Goal: Information Seeking & Learning: Learn about a topic

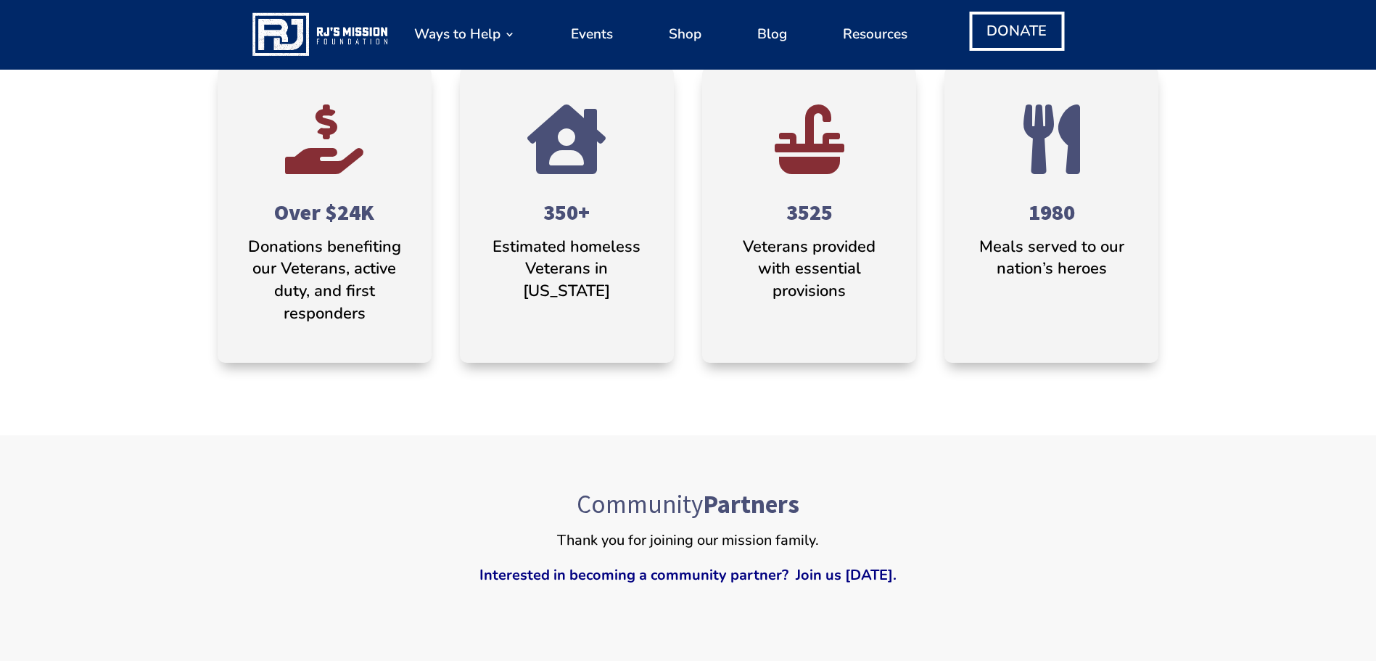
scroll to position [798, 0]
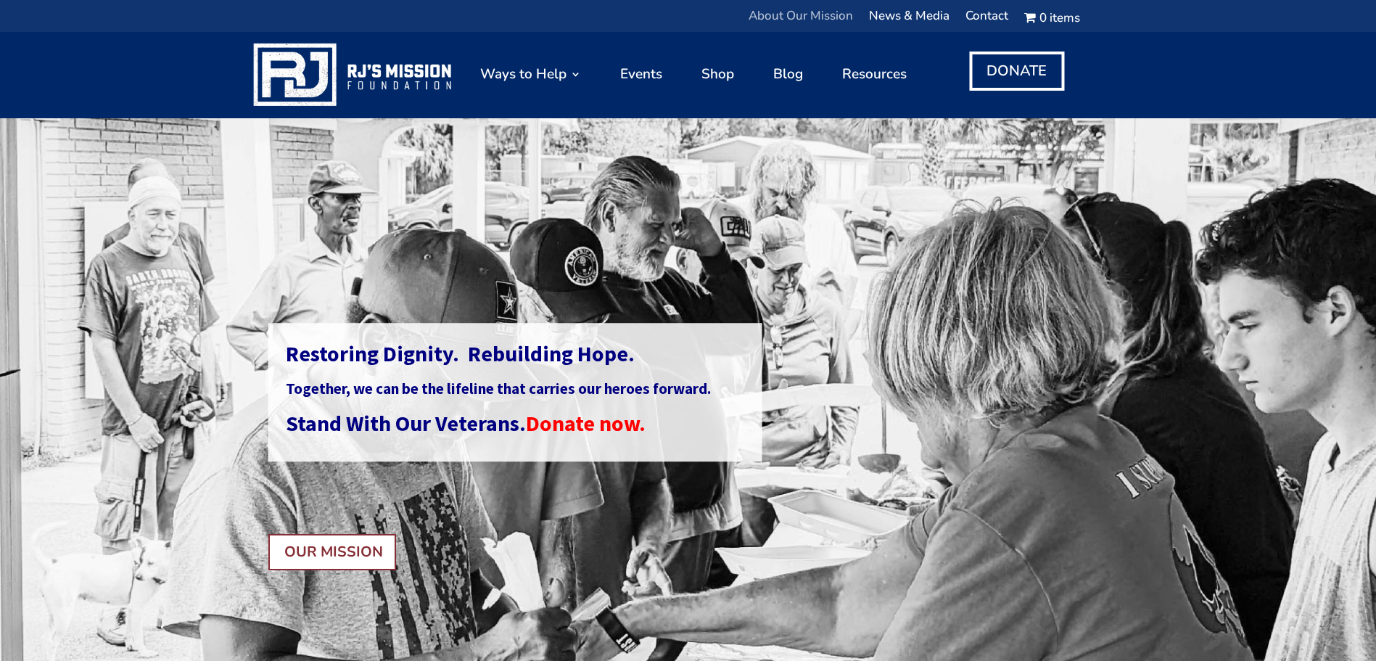
click at [814, 20] on link "About Our Mission" at bounding box center [800, 20] width 104 height 18
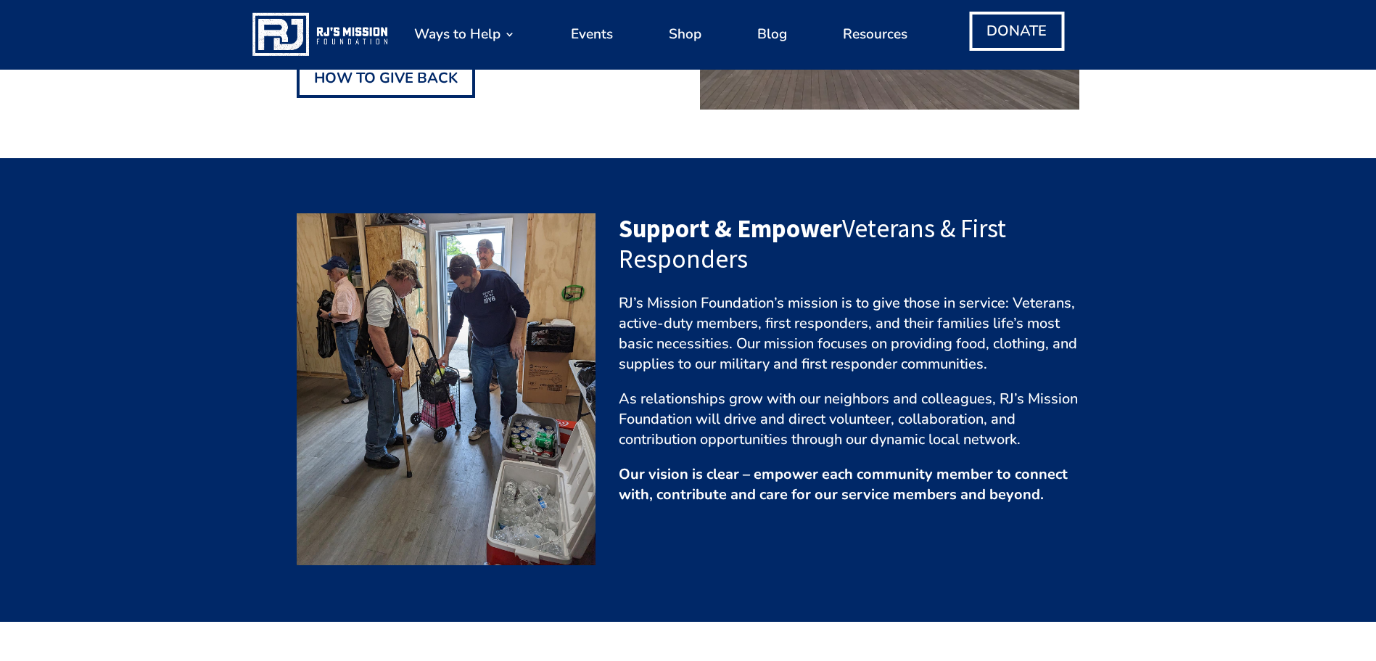
scroll to position [653, 0]
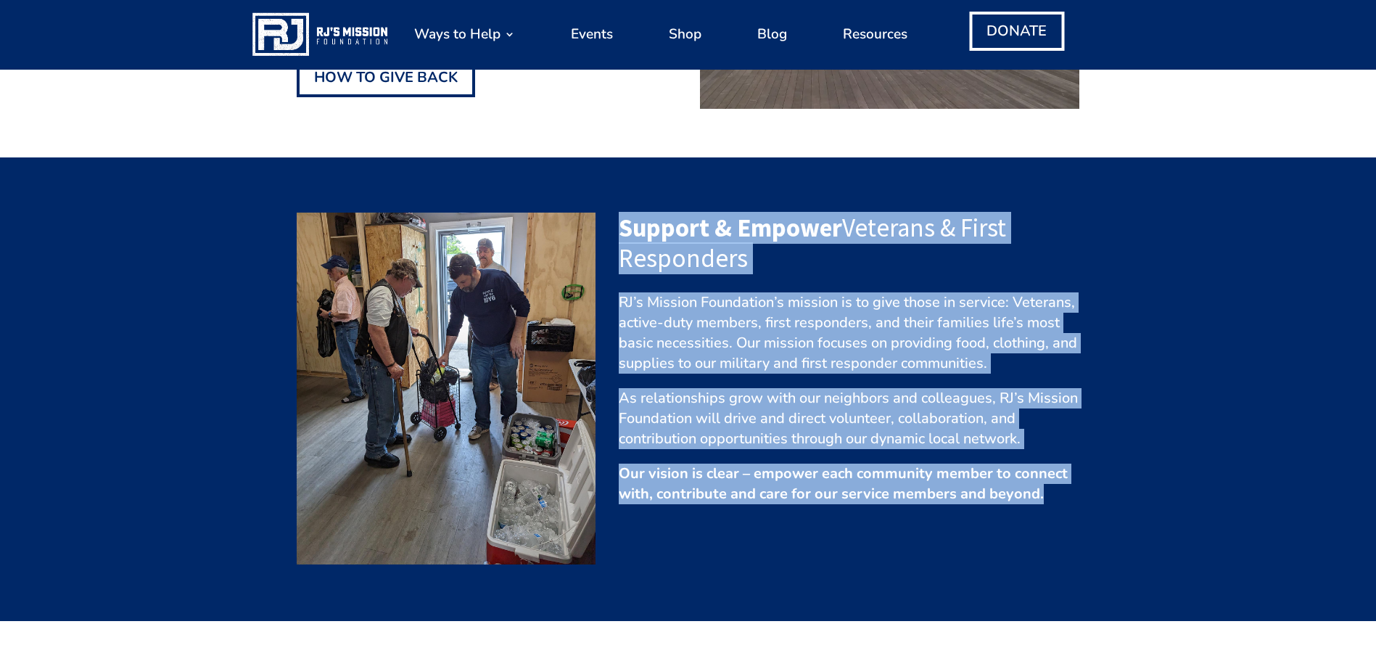
drag, startPoint x: 623, startPoint y: 228, endPoint x: 1078, endPoint y: 500, distance: 530.5
click at [1078, 500] on div "Support & Empower Veterans & First Responders RJ’s Mission Foundation’s mission…" at bounding box center [849, 358] width 461 height 292
copy div "Support & Empower Veterans & First Responders RJ’s Mission Foundation’s mission…"
